Goal: Contribute content: Contribute content

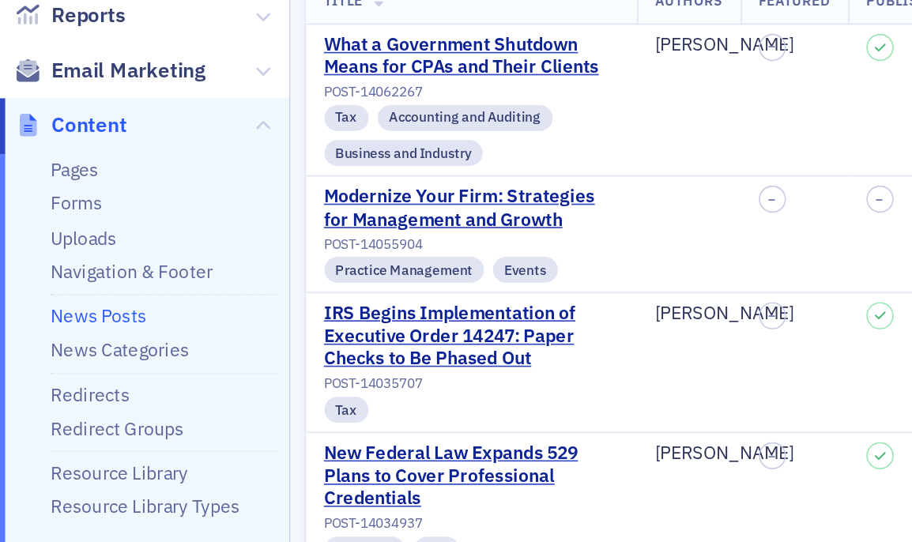
scroll to position [195, 0]
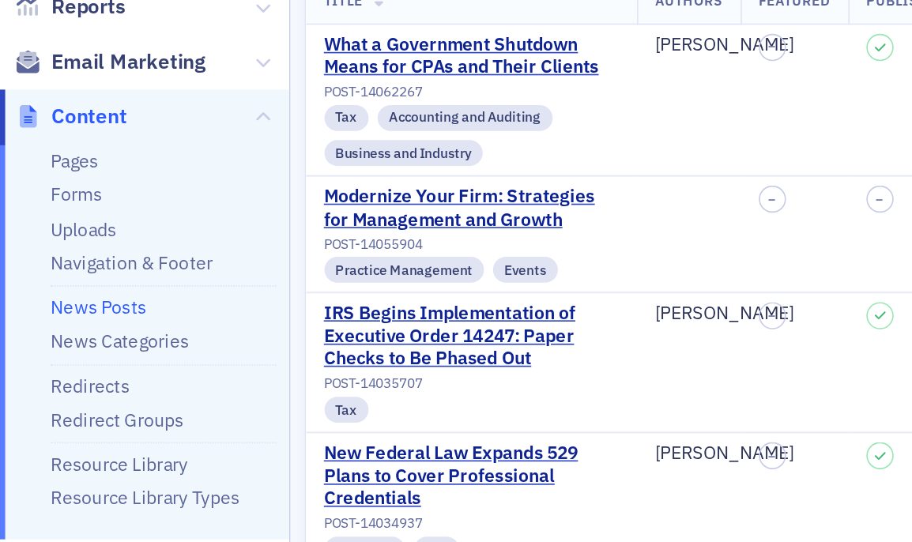
click at [73, 292] on link "News Posts" at bounding box center [60, 291] width 58 height 14
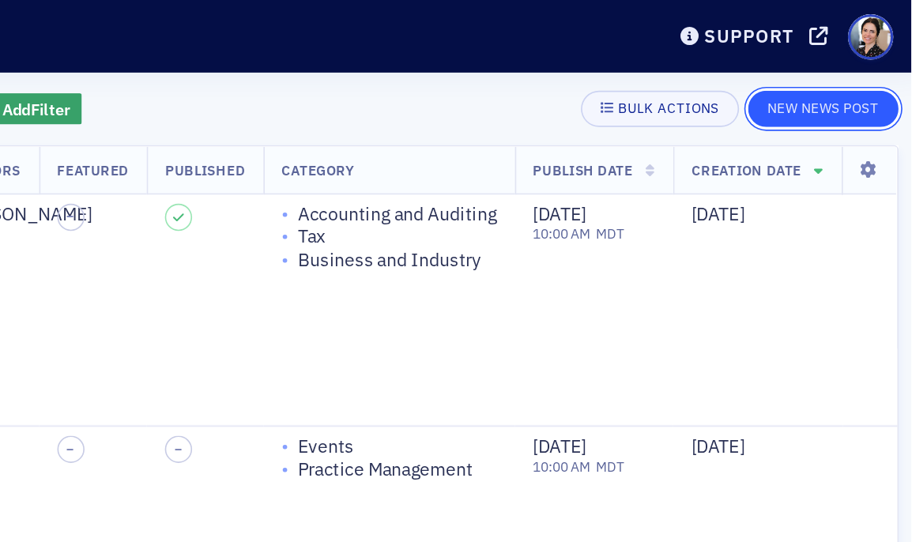
click at [851, 66] on button "New News Post" at bounding box center [858, 66] width 92 height 22
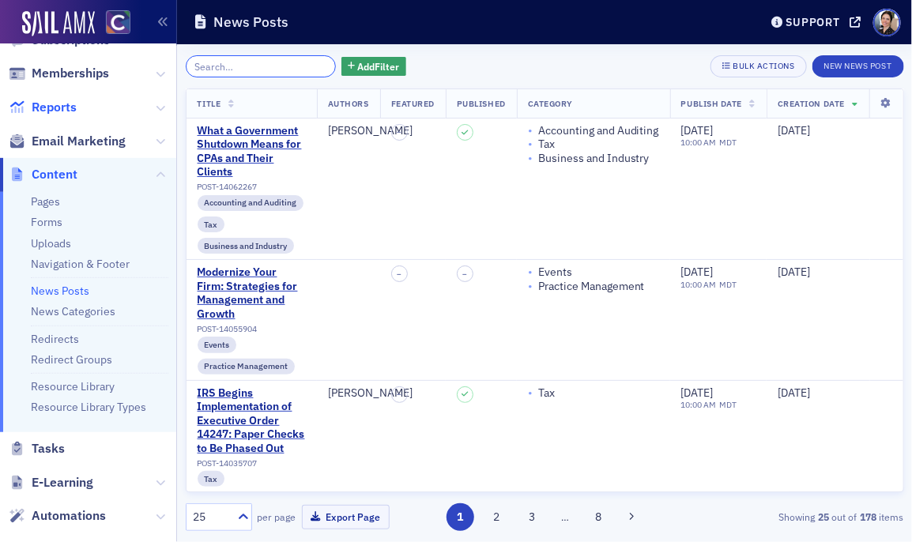
scroll to position [192, 0]
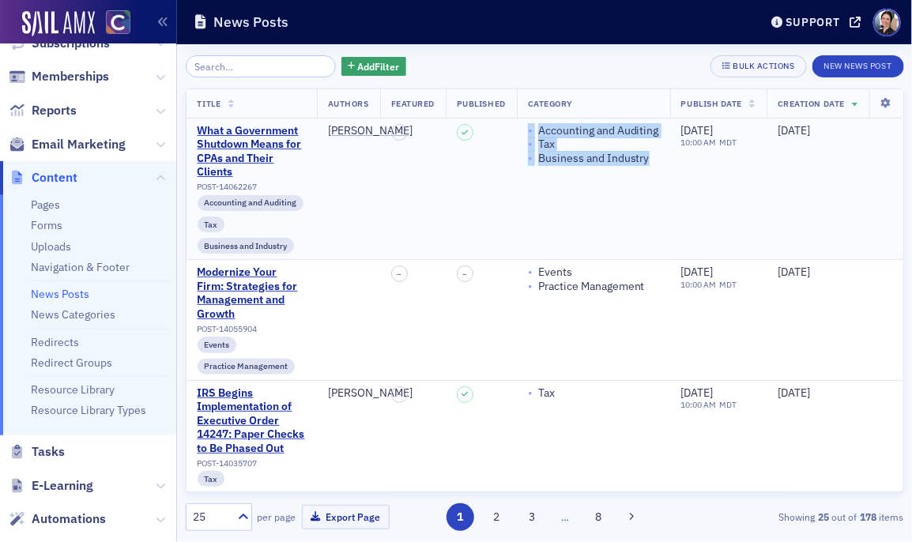
drag, startPoint x: 530, startPoint y: 132, endPoint x: 654, endPoint y: 161, distance: 128.2
click at [654, 161] on span "• Accounting and Auditing • Tax • Business and Industry" at bounding box center [593, 145] width 131 height 42
copy span "• Accounting and Auditing • Tax • Business and Industry"
click at [618, 162] on div "Business and Industry" at bounding box center [593, 159] width 111 height 14
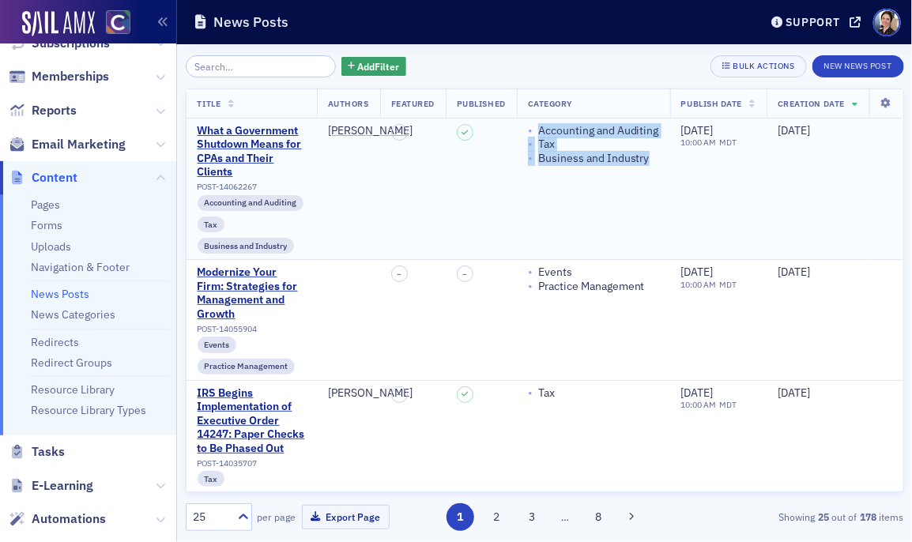
drag, startPoint x: 538, startPoint y: 131, endPoint x: 586, endPoint y: 144, distance: 49.8
click at [651, 160] on span "• Accounting and Auditing • Tax • Business and Industry" at bounding box center [593, 145] width 131 height 42
copy span "Accounting and Auditing • Tax • Business and Industry"
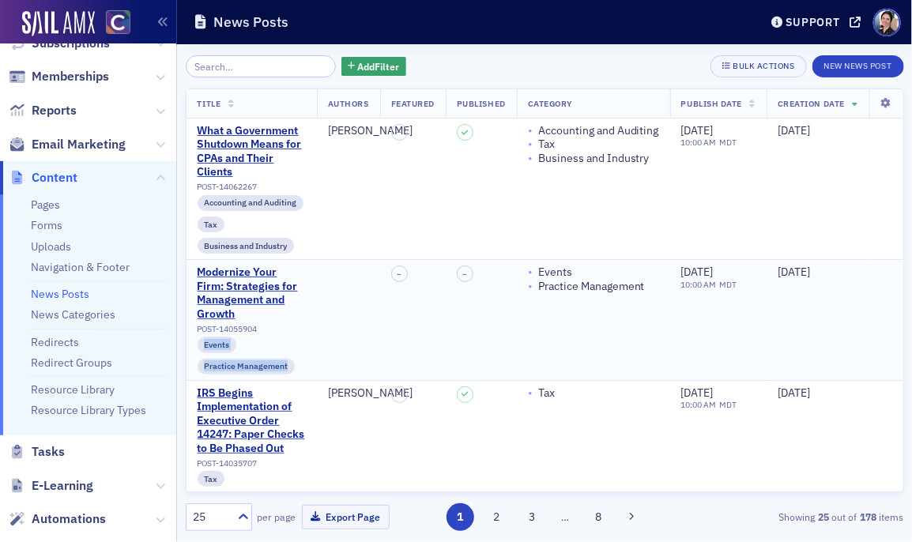
drag, startPoint x: 205, startPoint y: 346, endPoint x: 288, endPoint y: 367, distance: 85.7
click at [288, 367] on div "Events Practice Management" at bounding box center [252, 355] width 108 height 37
copy div "Events Practice Management"
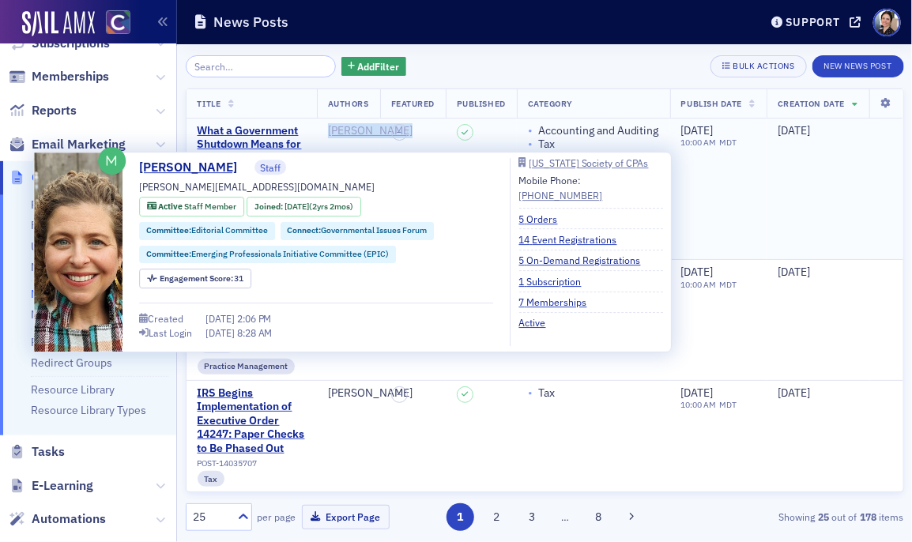
copy div "[PERSON_NAME]"
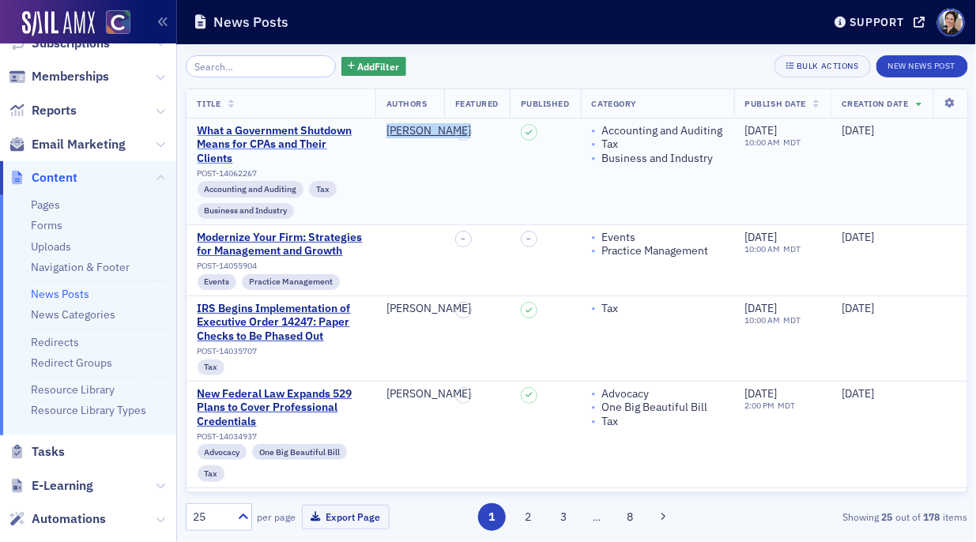
click at [295, 127] on div "What a Government Shutdown Means for CPAs and Their Clients" at bounding box center [281, 145] width 167 height 42
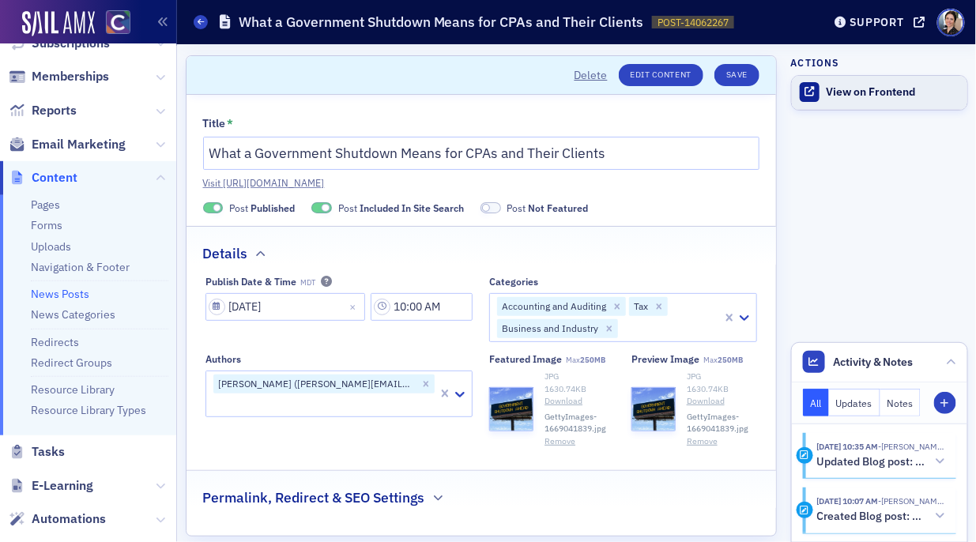
click at [854, 89] on div "View on Frontend" at bounding box center [892, 92] width 133 height 14
